Goal: Find specific page/section: Find specific page/section

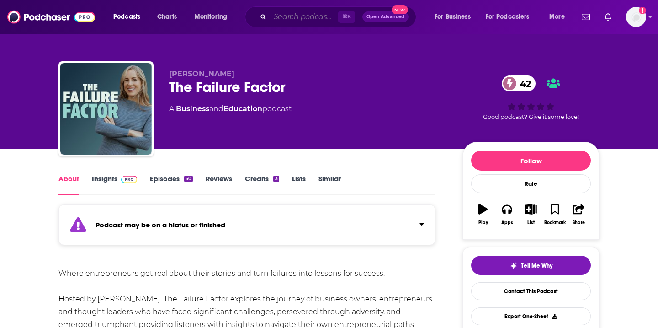
click at [292, 15] on input "Search podcasts, credits, & more..." at bounding box center [304, 17] width 68 height 15
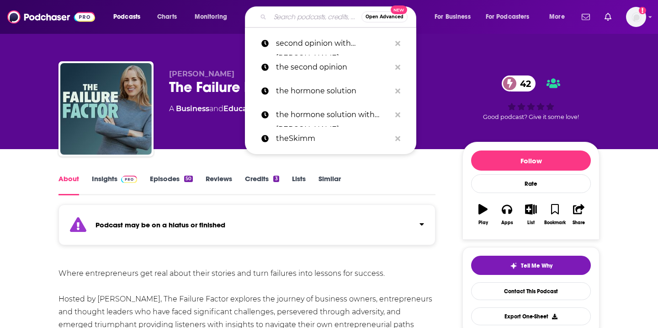
paste input "Medical Disruptor™ by Dr. E"
type input "Medical Disruptor™ by Dr. E"
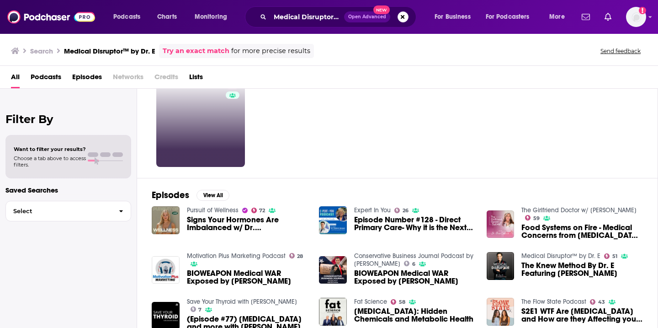
scroll to position [21, 0]
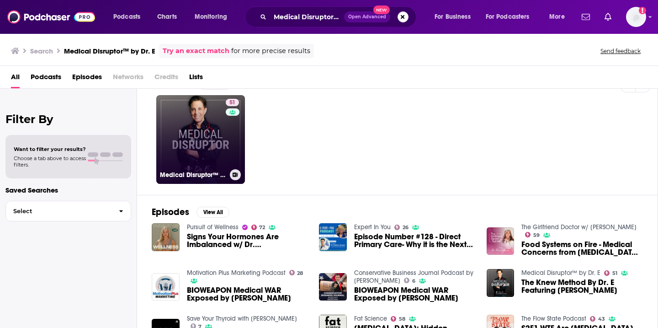
click at [227, 155] on div "51" at bounding box center [234, 134] width 16 height 70
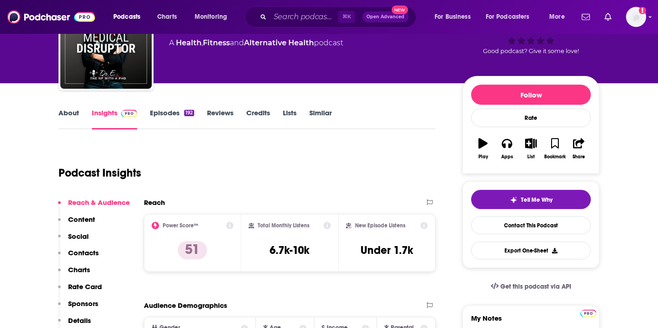
scroll to position [69, 0]
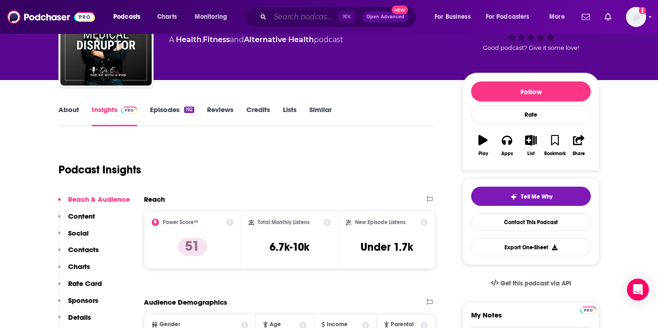
click at [286, 21] on input "Search podcasts, credits, & more..." at bounding box center [304, 17] width 68 height 15
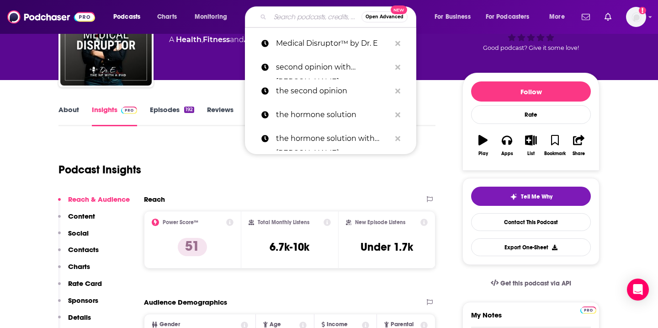
paste input "Health Longevity Secrets"
type input "Health Longevity Secrets"
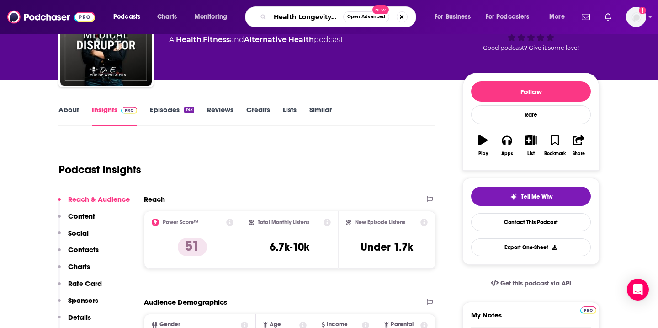
scroll to position [0, 19]
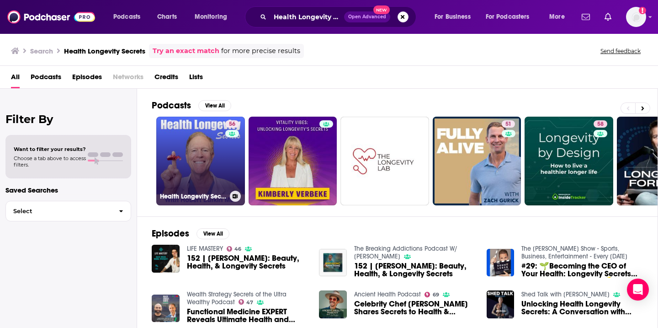
click at [228, 143] on div "56" at bounding box center [233, 155] width 16 height 70
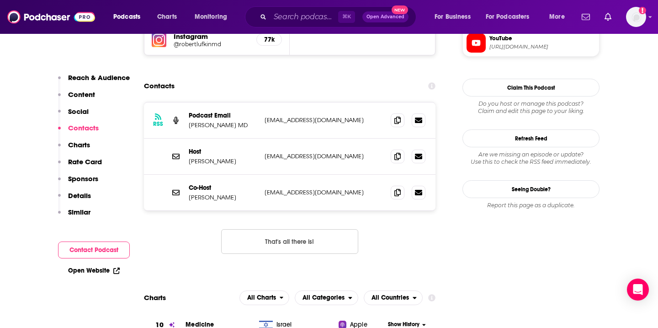
scroll to position [1070, 0]
